Goal: Information Seeking & Learning: Learn about a topic

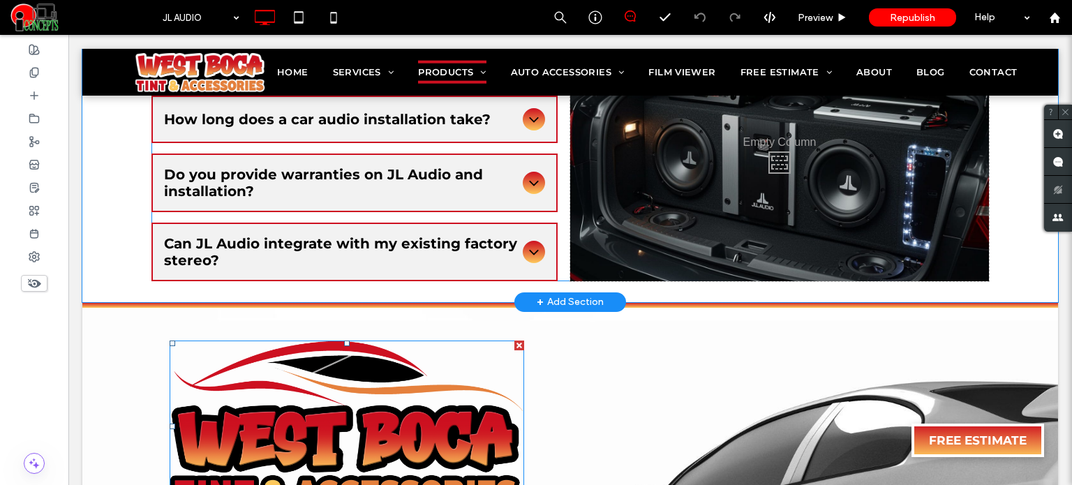
scroll to position [1466, 0]
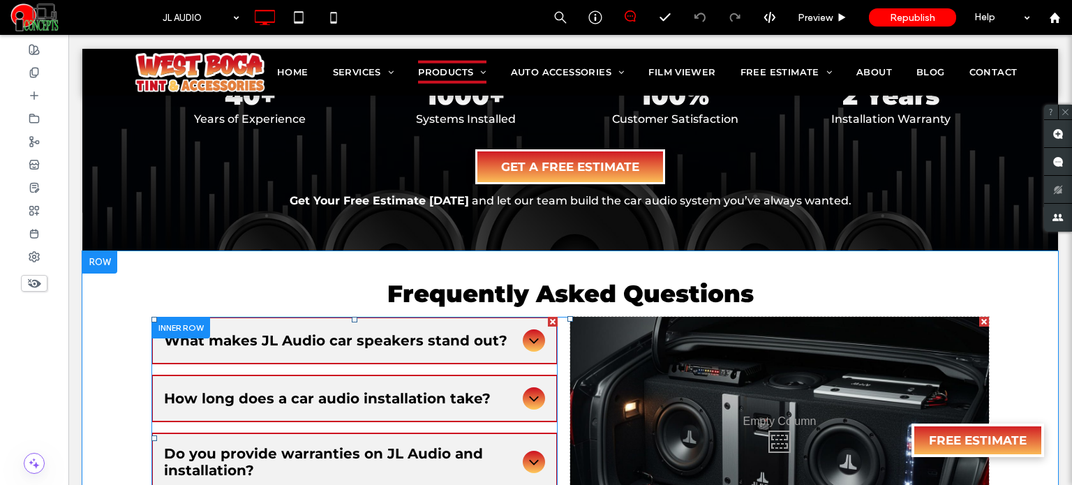
click at [378, 332] on span "What makes JL Audio car speakers stand out?" at bounding box center [340, 340] width 353 height 17
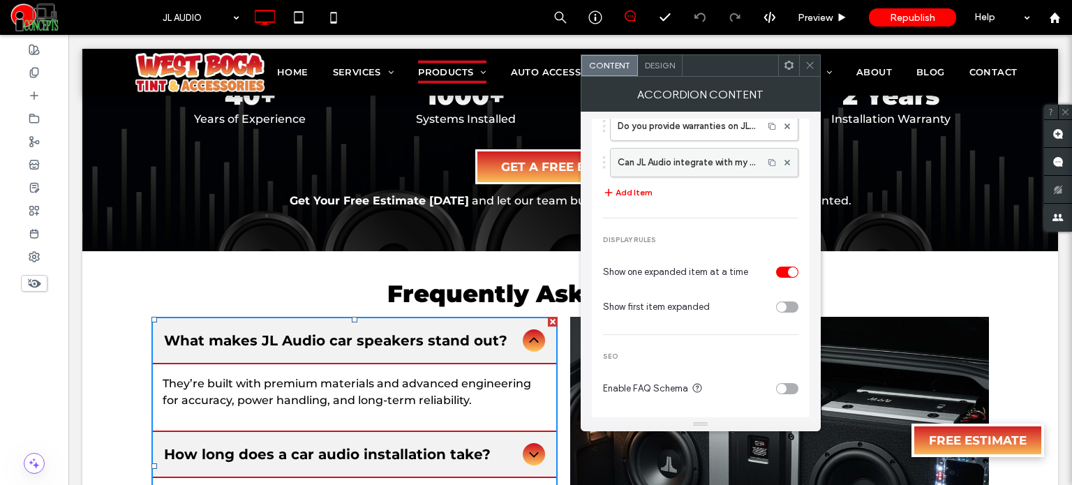
scroll to position [124, 0]
click at [810, 64] on use at bounding box center [809, 65] width 7 height 7
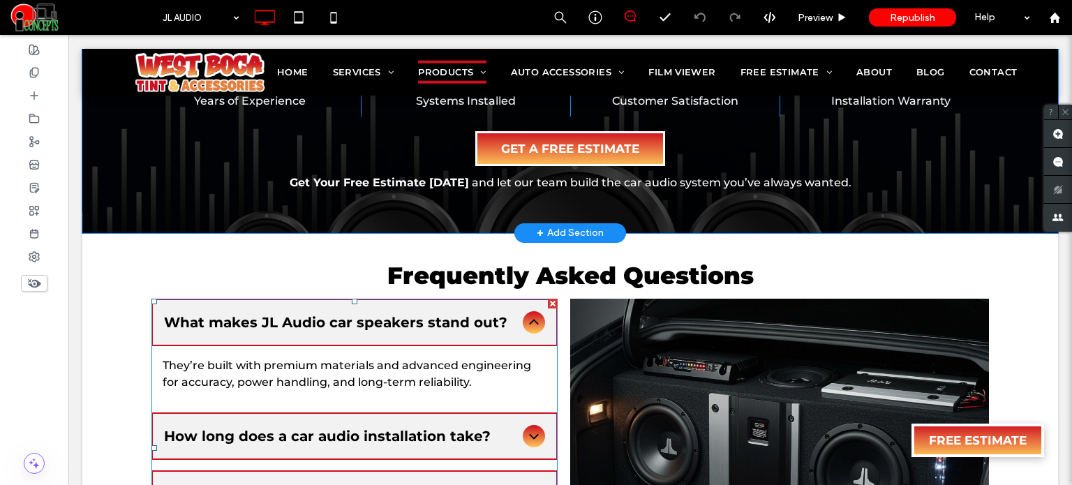
scroll to position [1466, 0]
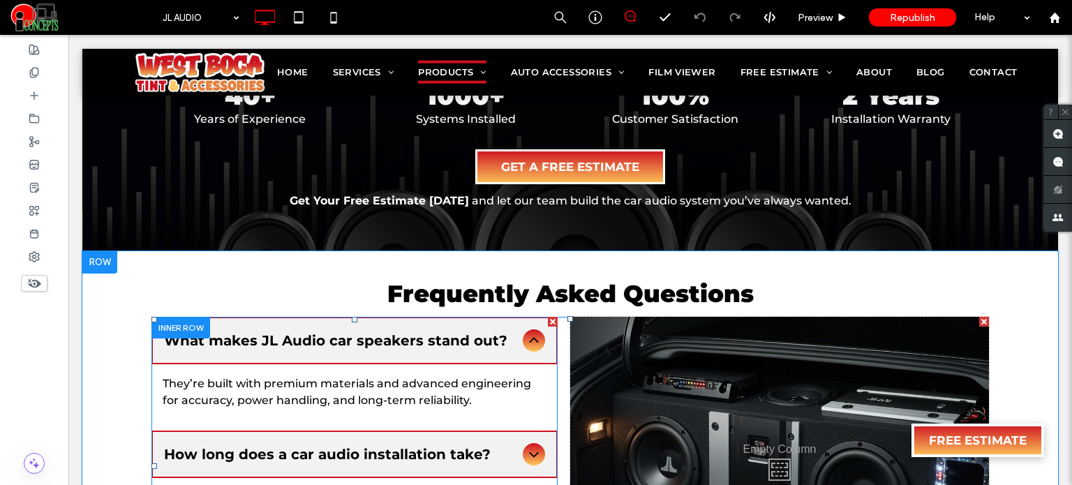
click at [528, 332] on icon at bounding box center [534, 340] width 17 height 17
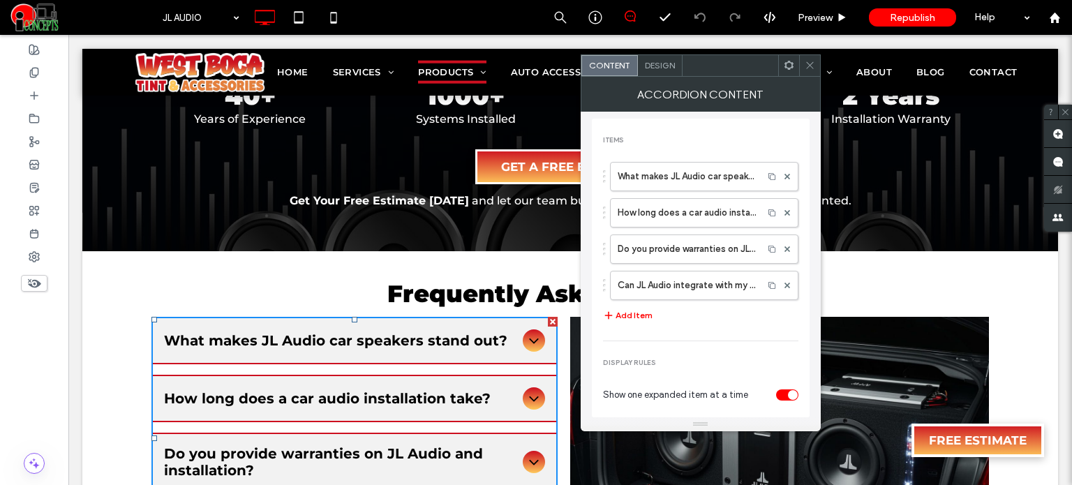
click at [812, 69] on icon at bounding box center [810, 65] width 10 height 10
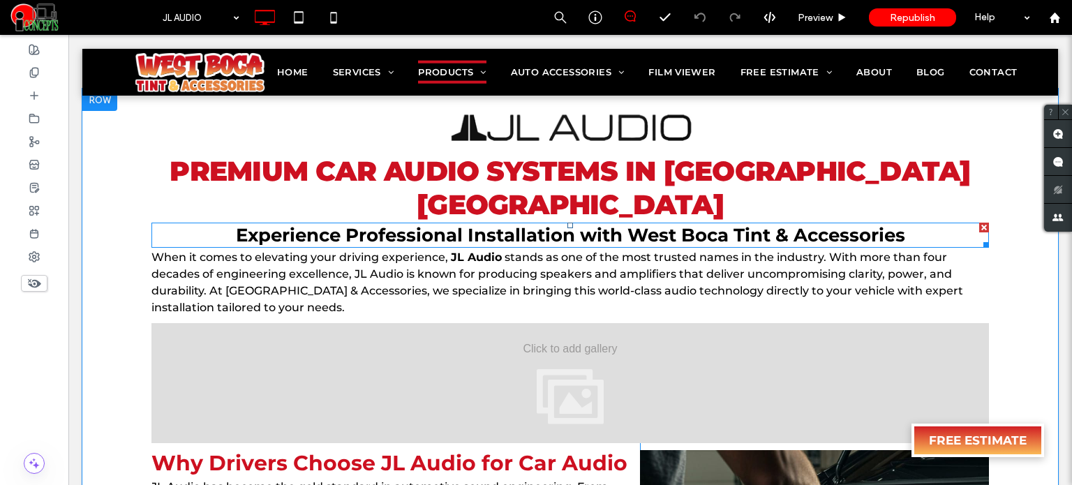
scroll to position [628, 0]
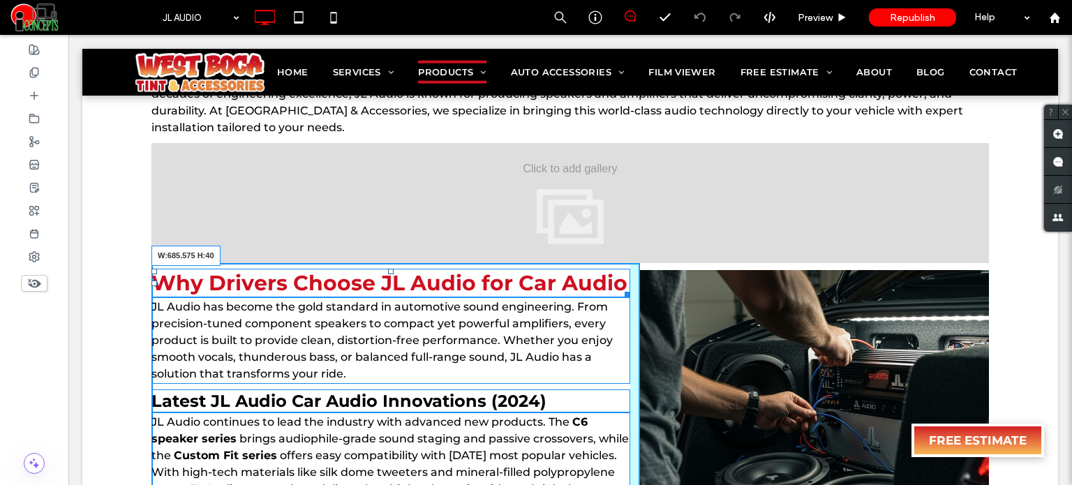
drag, startPoint x: 620, startPoint y: 258, endPoint x: 693, endPoint y: 290, distance: 80.0
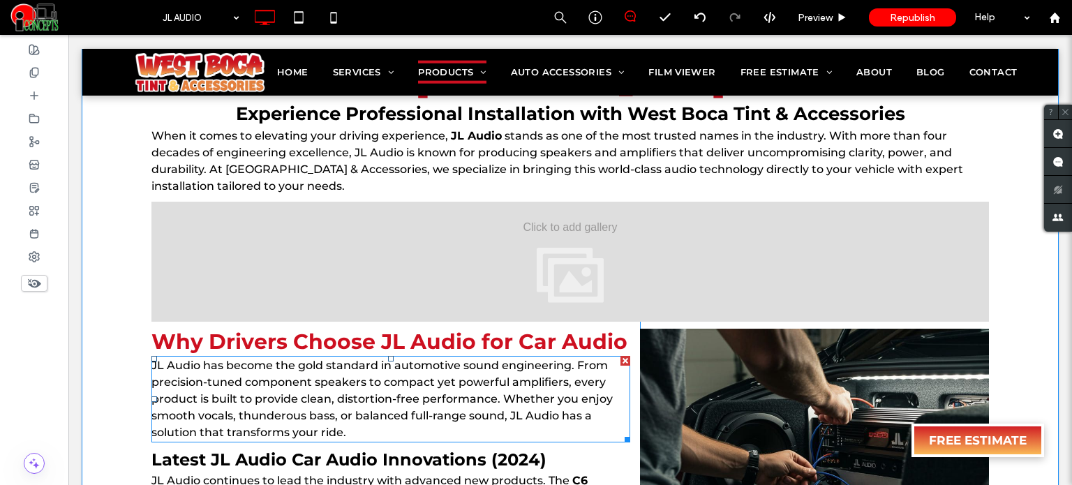
scroll to position [477, 0]
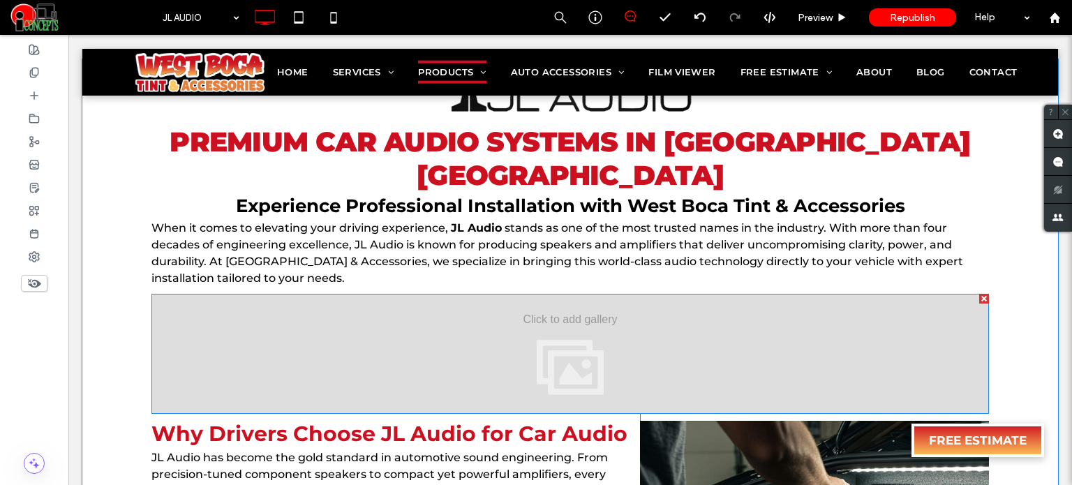
click at [444, 331] on div at bounding box center [570, 354] width 838 height 120
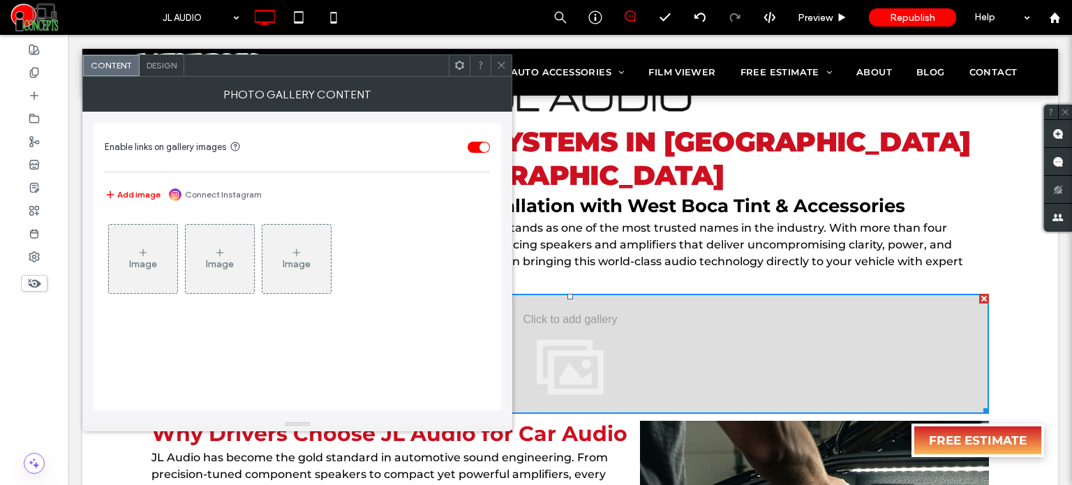
click at [160, 63] on span "Design" at bounding box center [162, 65] width 30 height 10
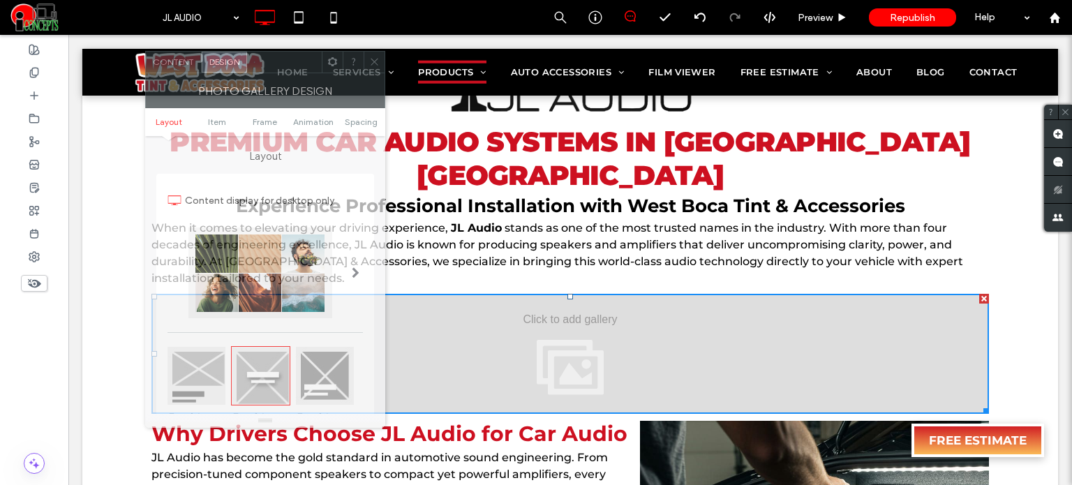
drag, startPoint x: 205, startPoint y: 65, endPoint x: 350, endPoint y: 80, distance: 145.9
click at [322, 73] on div at bounding box center [284, 62] width 75 height 21
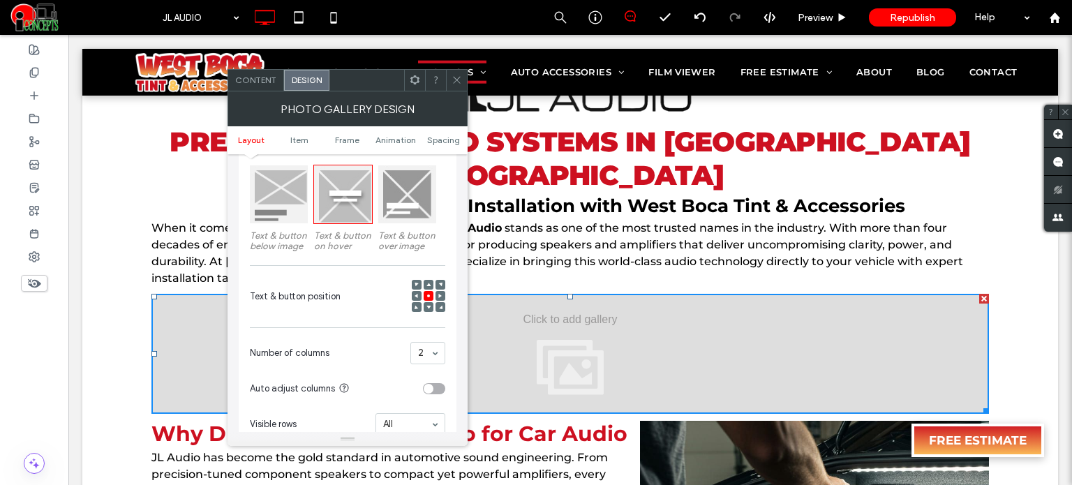
scroll to position [200, 0]
click at [459, 80] on icon at bounding box center [457, 80] width 10 height 10
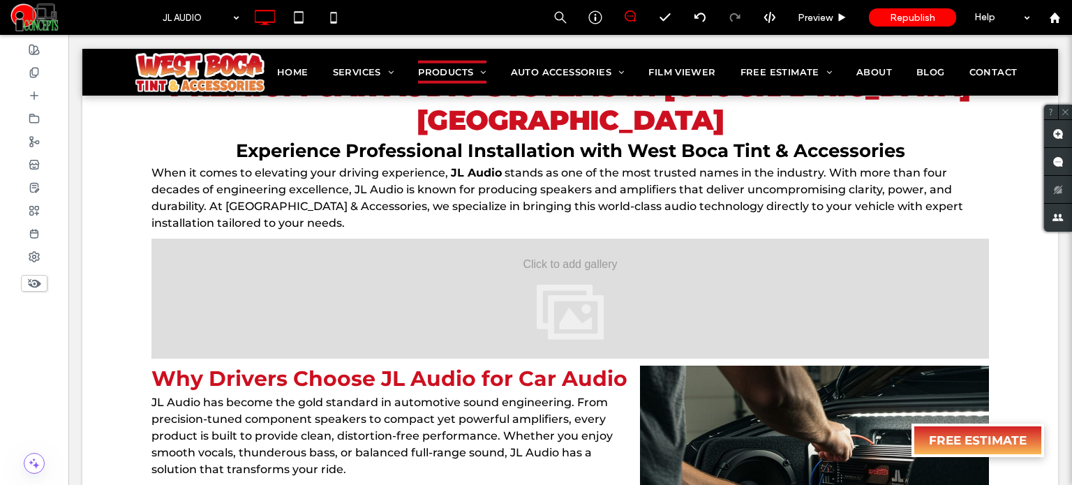
scroll to position [474, 0]
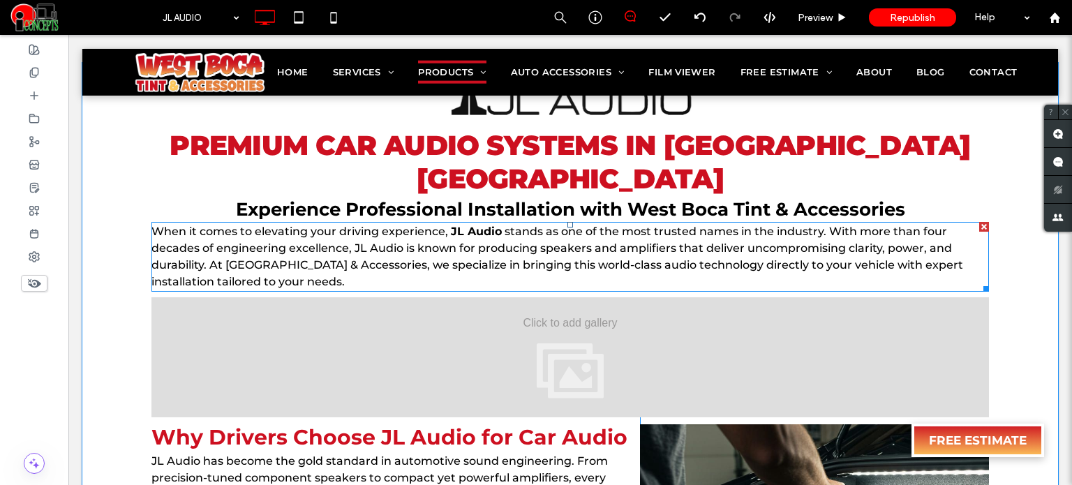
click at [354, 227] on span "stands as one of the most trusted names in the industry. With more than four de…" at bounding box center [557, 257] width 812 height 64
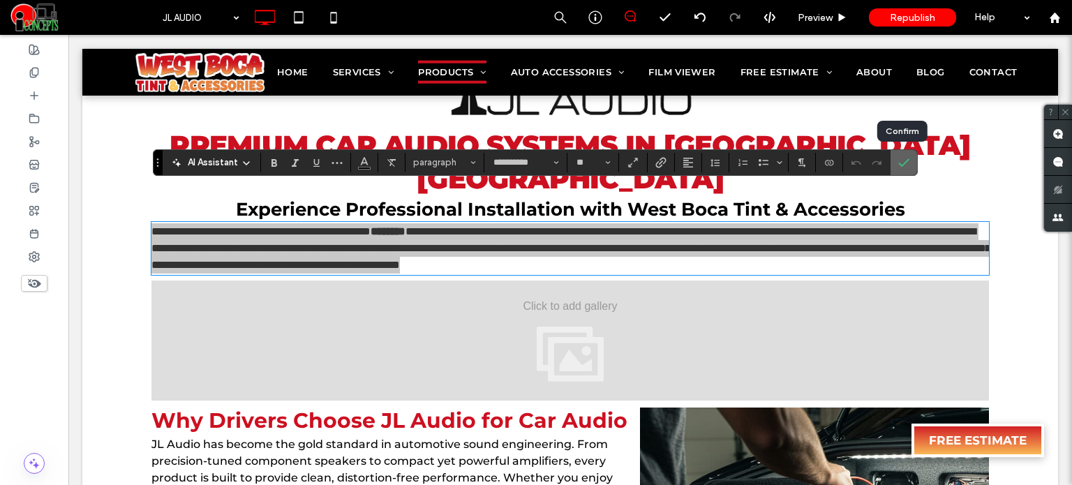
click at [905, 172] on span "Confirm" at bounding box center [903, 163] width 11 height 24
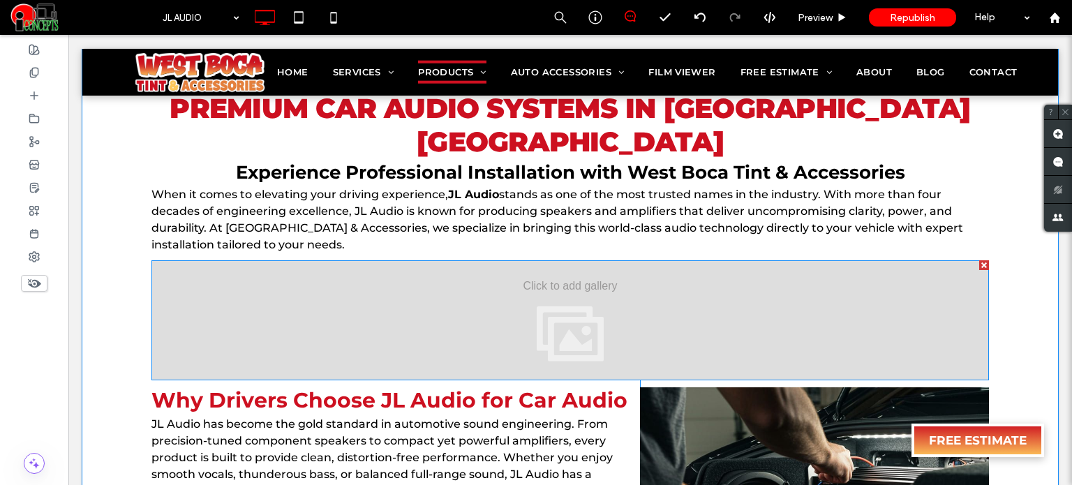
scroll to position [509, 0]
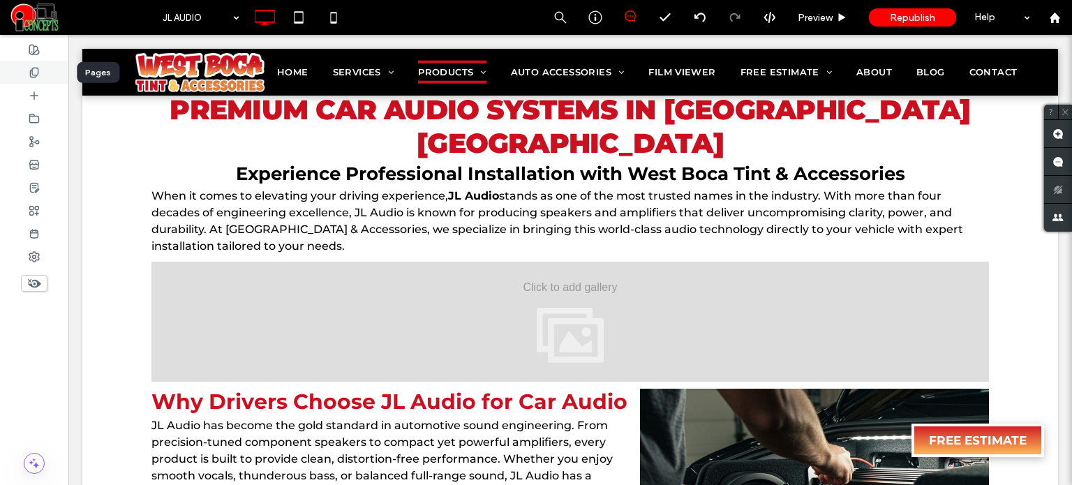
click at [31, 75] on use at bounding box center [34, 72] width 8 height 9
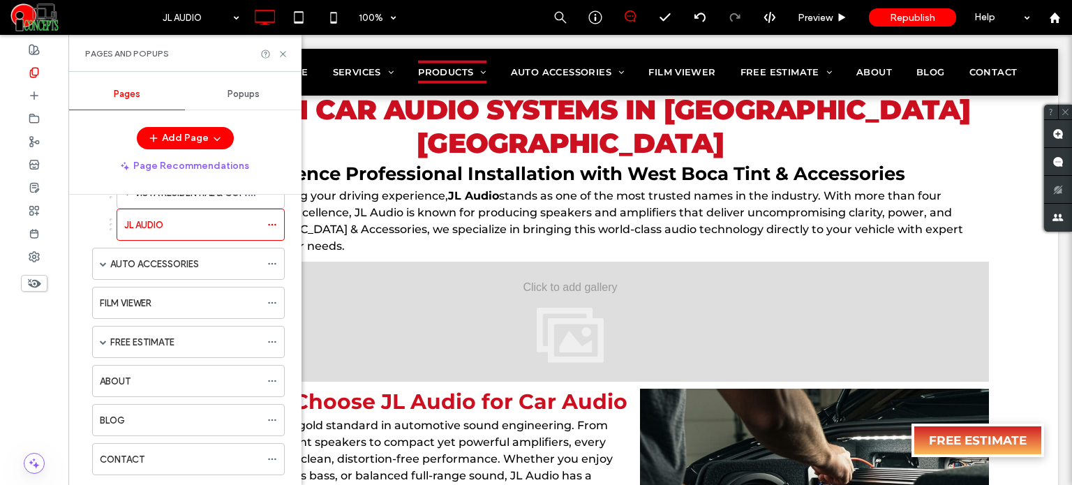
scroll to position [59, 0]
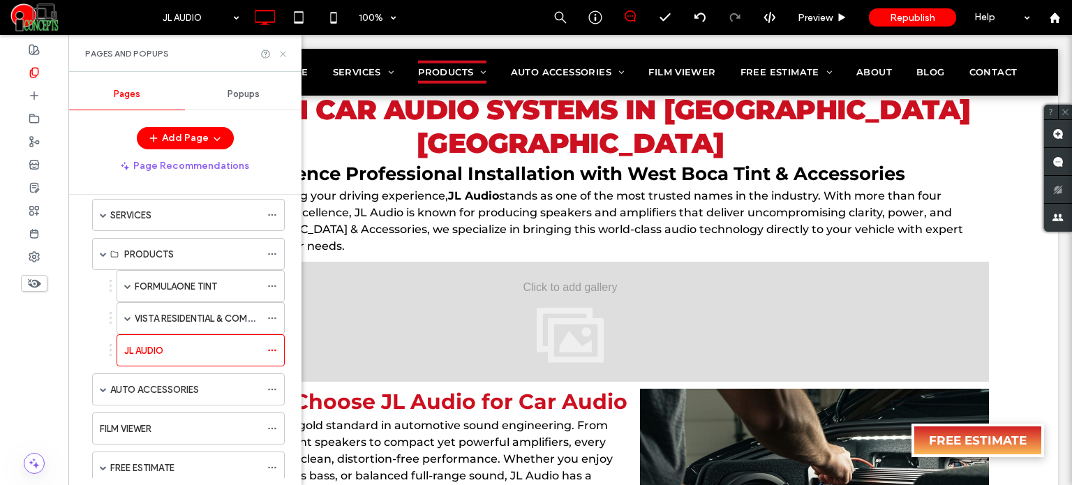
click at [283, 53] on use at bounding box center [283, 54] width 6 height 6
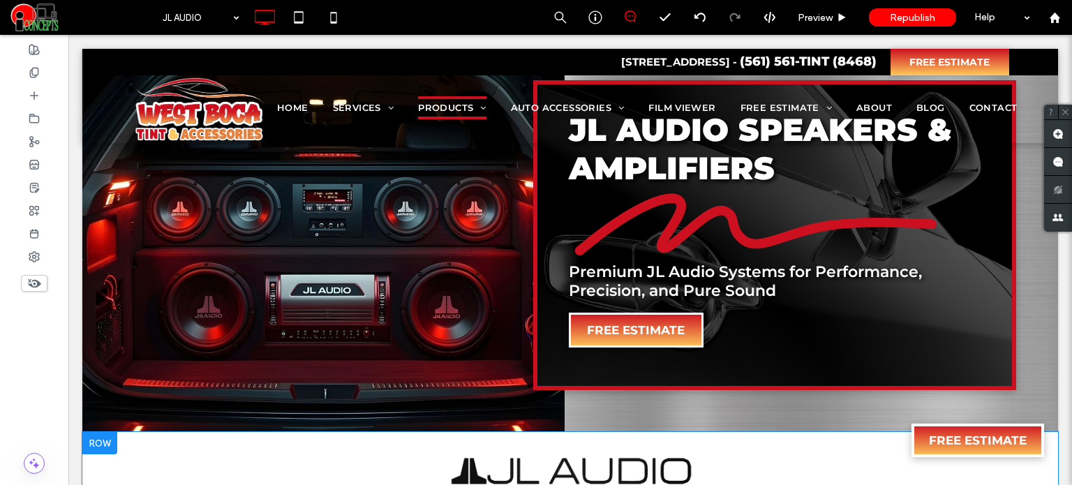
scroll to position [0, 0]
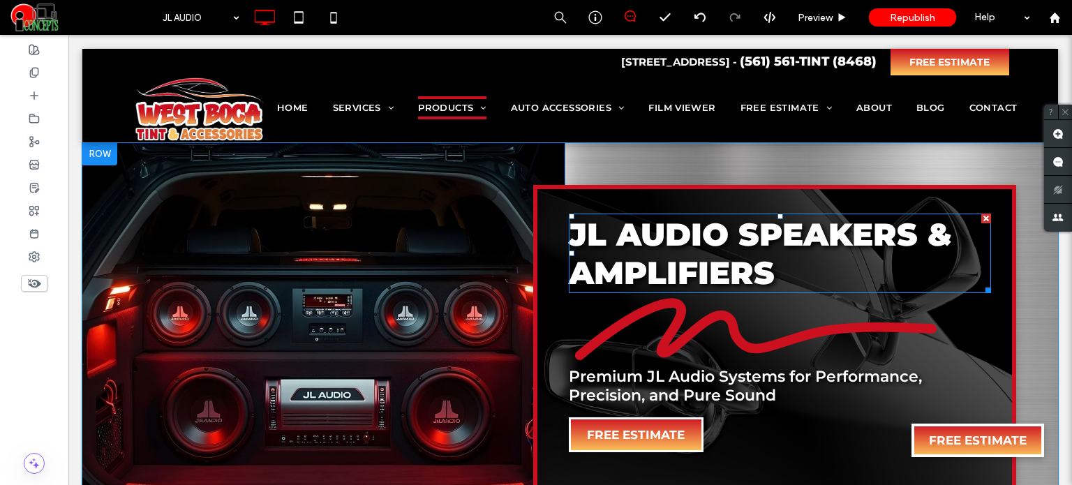
click at [747, 237] on strong "JL Audio Speakers & Amplifiers" at bounding box center [760, 253] width 383 height 77
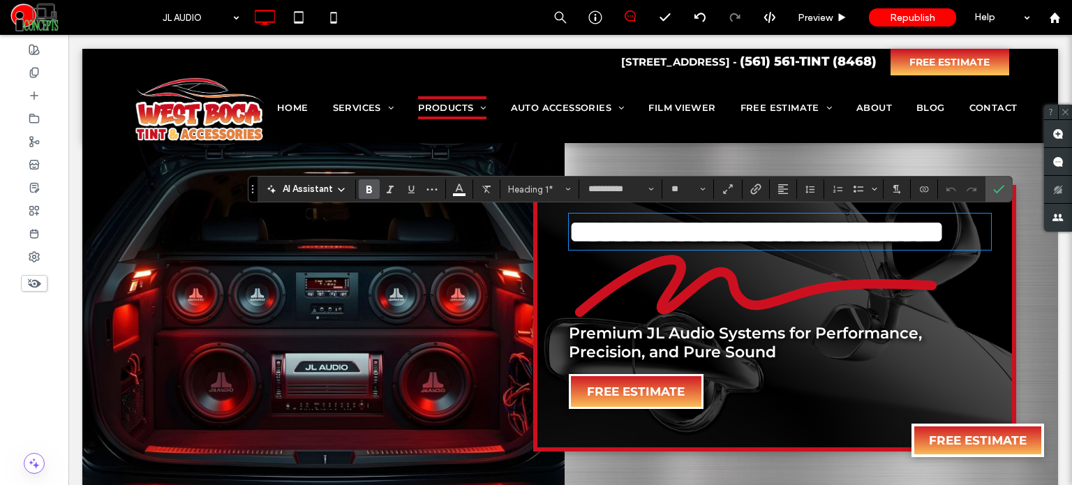
click at [740, 235] on strong "**********" at bounding box center [756, 231] width 375 height 31
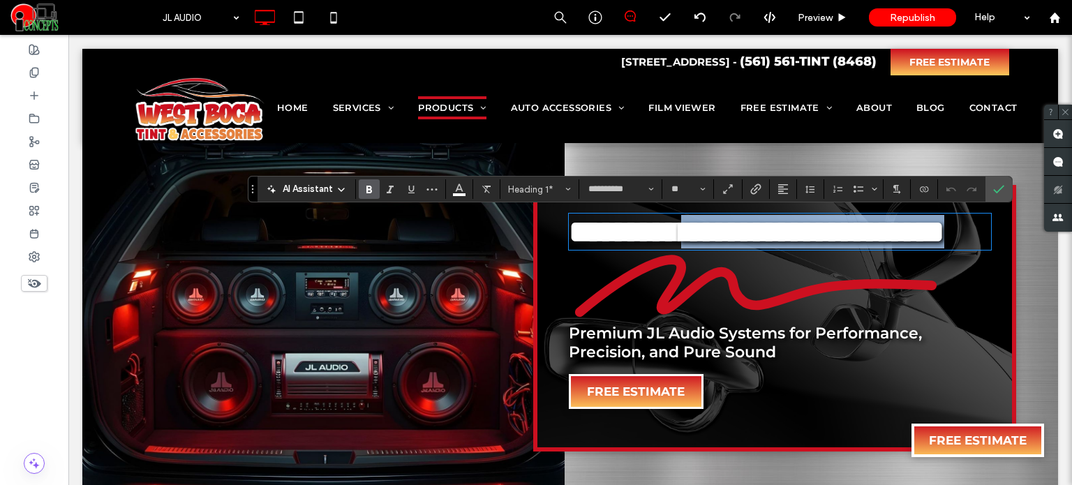
drag, startPoint x: 740, startPoint y: 235, endPoint x: 780, endPoint y: 261, distance: 47.4
click at [780, 248] on h1 "**********" at bounding box center [780, 232] width 422 height 34
copy strong "**********"
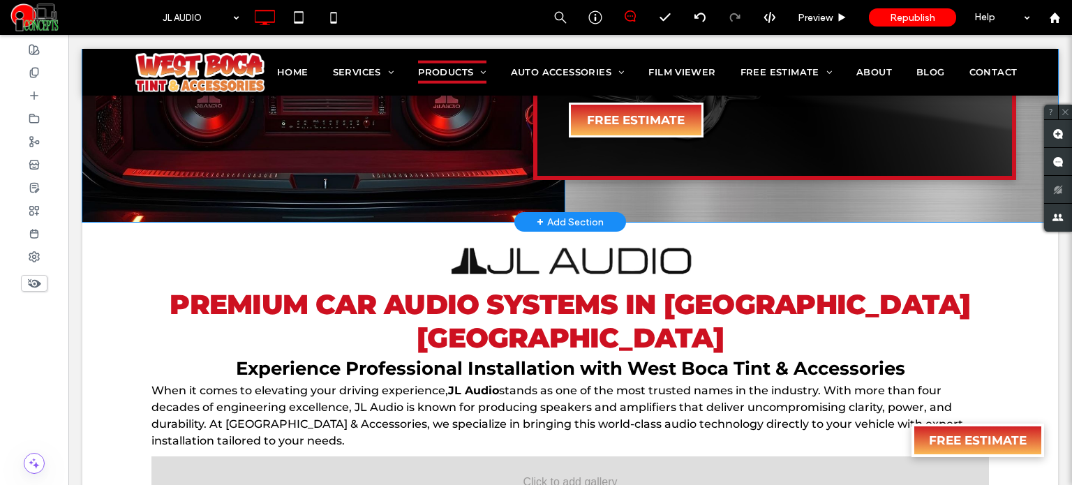
scroll to position [508, 0]
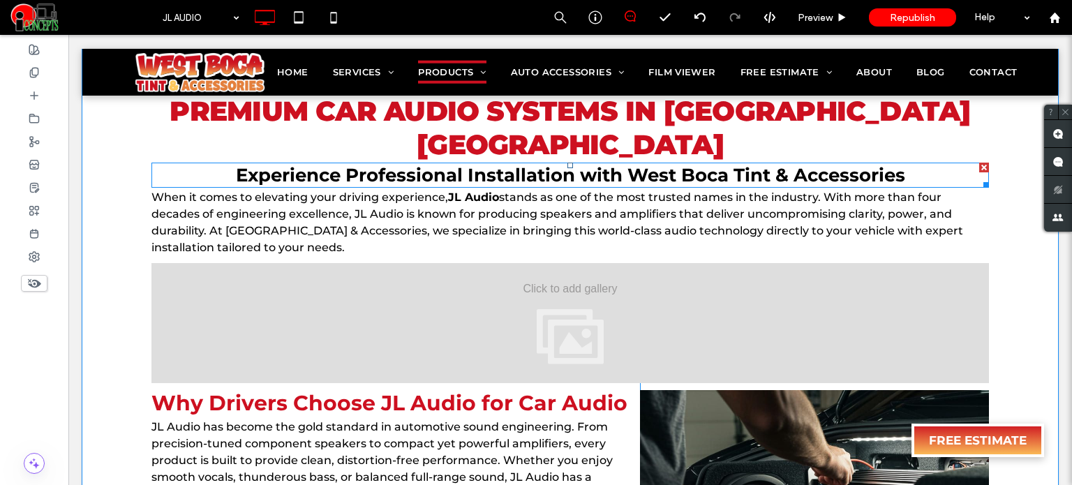
click at [553, 164] on span "Experience Professional Installation with West Boca Tint & Accessories" at bounding box center [570, 175] width 669 height 22
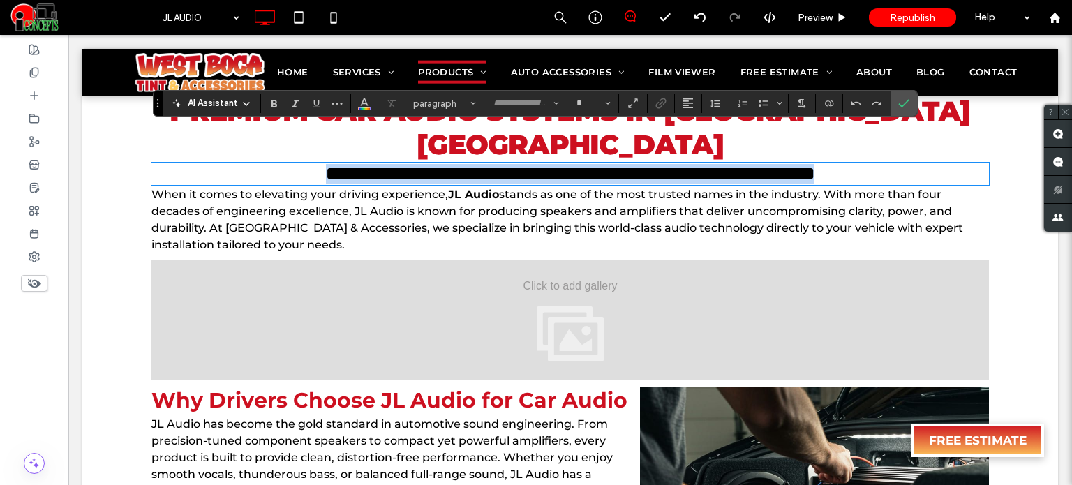
type input "**********"
type input "**"
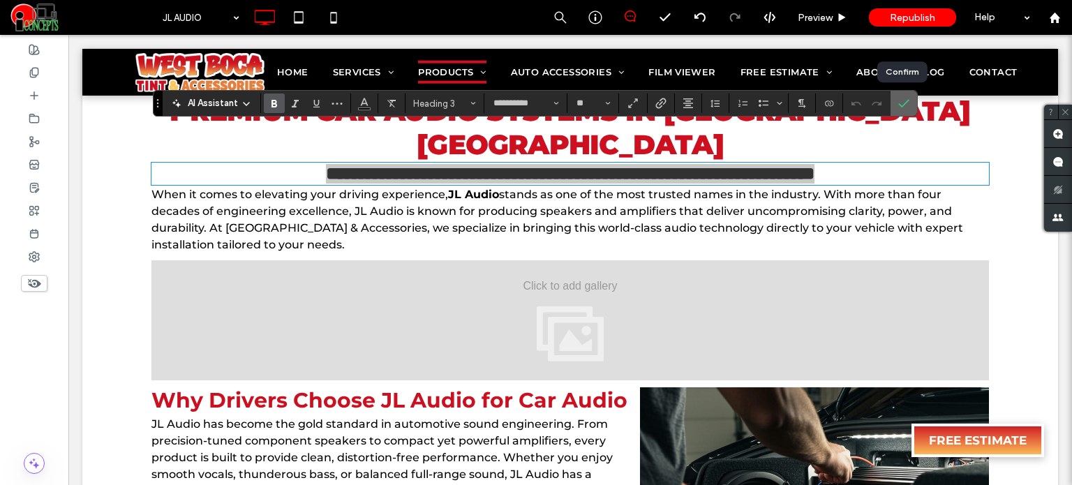
click at [901, 103] on icon "Confirm" at bounding box center [903, 103] width 11 height 11
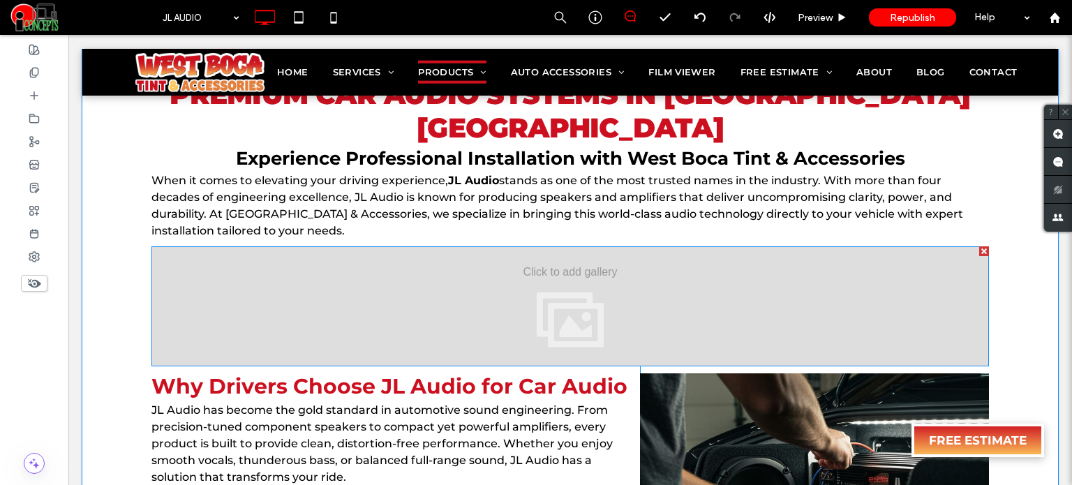
scroll to position [524, 0]
